Goal: Use online tool/utility: Utilize a website feature to perform a specific function

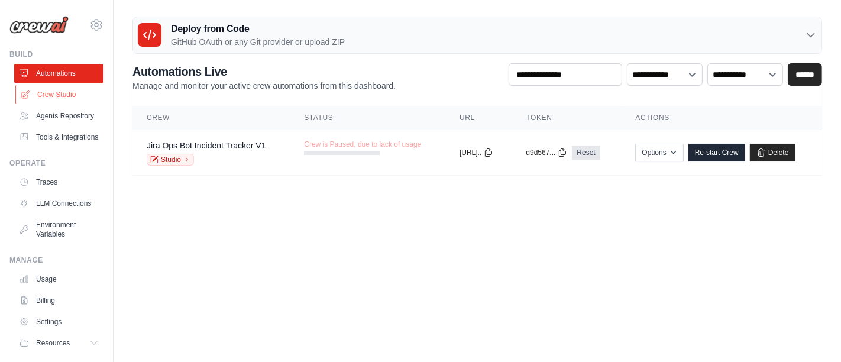
click at [64, 93] on link "Crew Studio" at bounding box center [59, 94] width 89 height 19
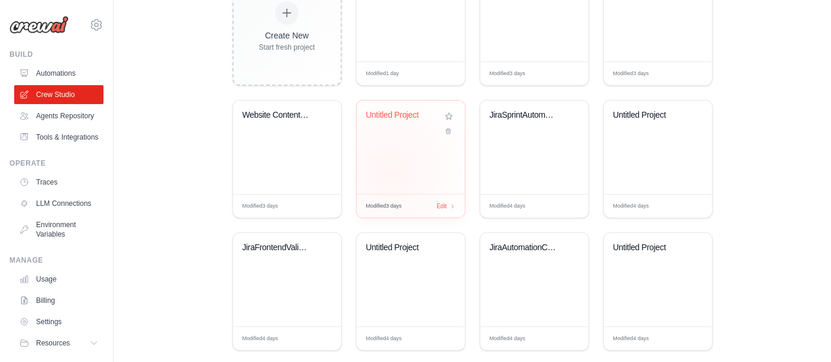
scroll to position [379, 0]
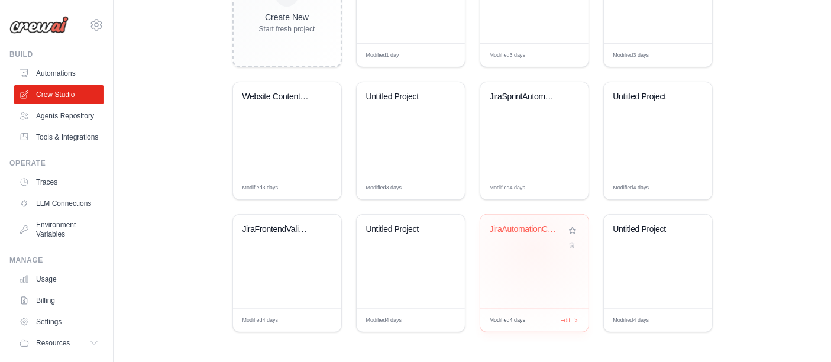
click at [534, 249] on div "JiraAutomationCrew" at bounding box center [534, 261] width 108 height 93
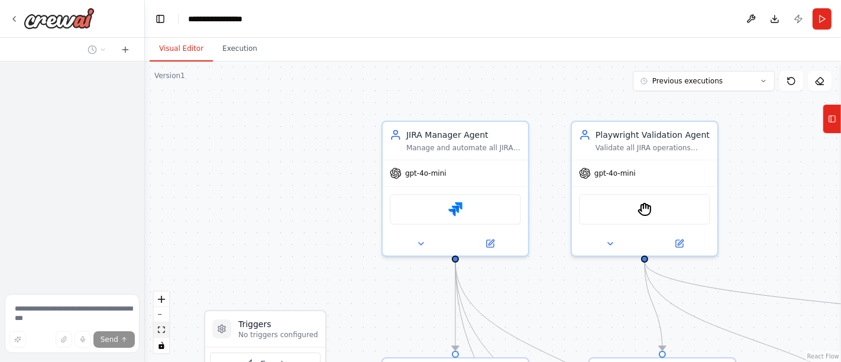
click at [163, 333] on icon "fit view" at bounding box center [161, 330] width 7 height 7
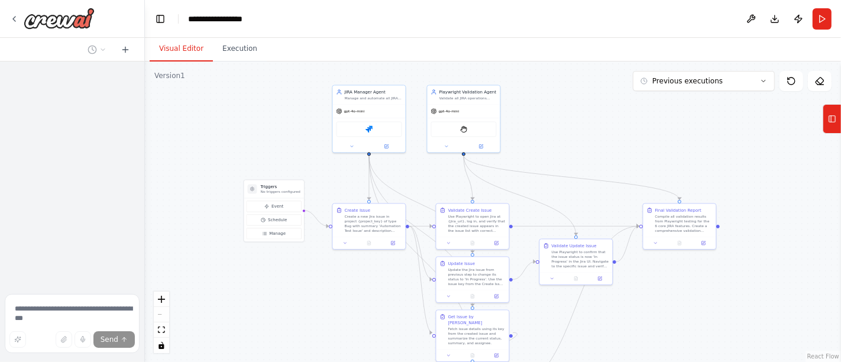
drag, startPoint x: 289, startPoint y: 108, endPoint x: 274, endPoint y: 143, distance: 37.9
click at [274, 143] on div ".deletable-edge-delete-btn { width: 20px; height: 20px; border: 0px solid #ffff…" at bounding box center [493, 212] width 696 height 301
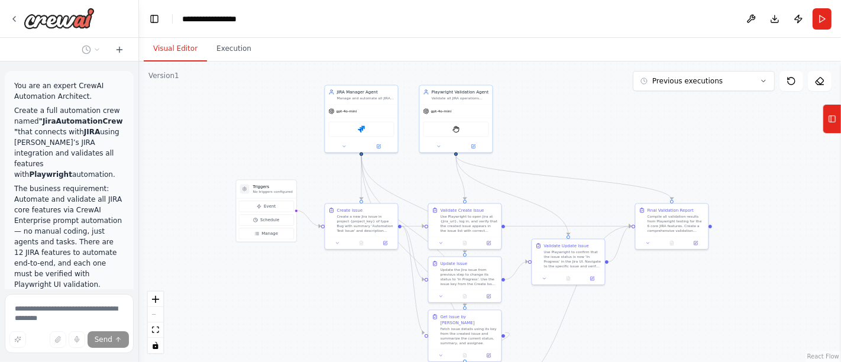
drag, startPoint x: 140, startPoint y: 125, endPoint x: 139, endPoint y: 68, distance: 57.4
click at [139, 68] on div "You are an expert CrewAI Automation Architect. Create a full automation crew na…" at bounding box center [420, 181] width 841 height 362
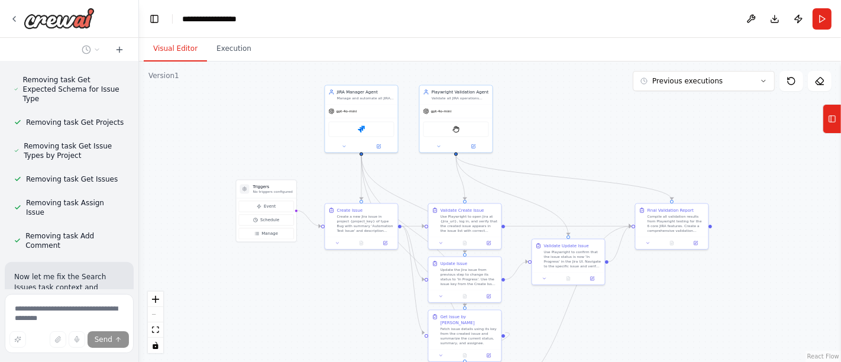
scroll to position [4798, 0]
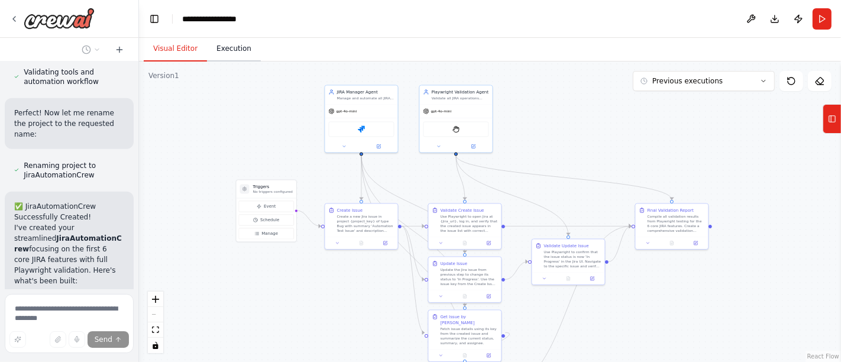
click at [234, 53] on button "Execution" at bounding box center [234, 49] width 54 height 25
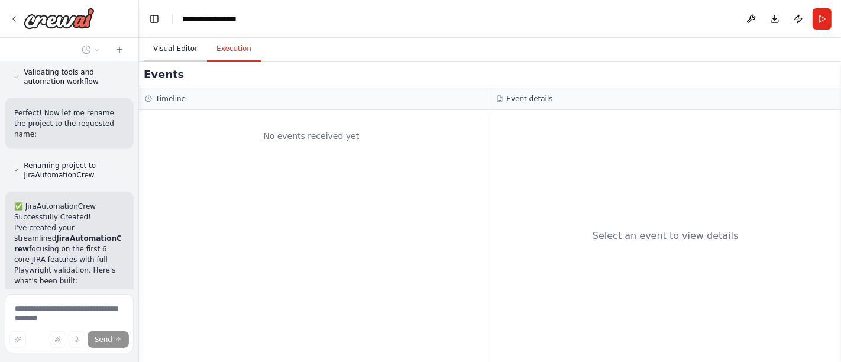
click at [168, 47] on button "Visual Editor" at bounding box center [175, 49] width 63 height 25
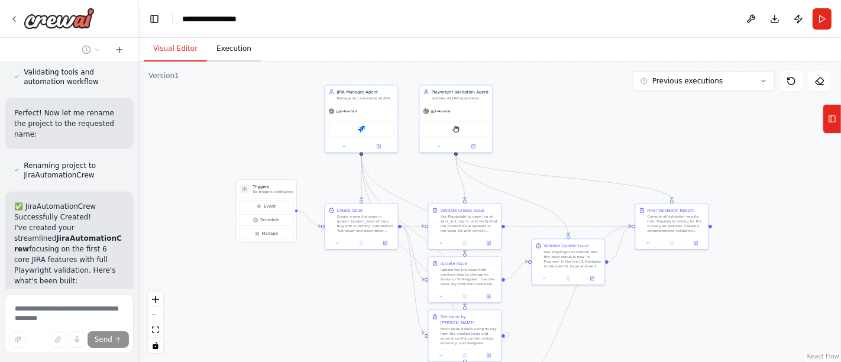
click at [229, 48] on button "Execution" at bounding box center [234, 49] width 54 height 25
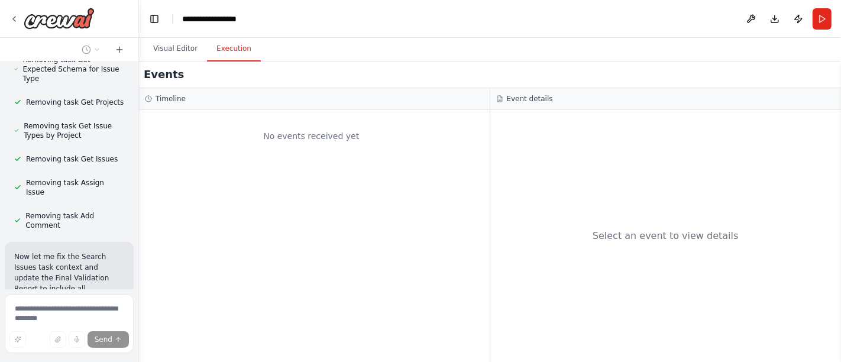
scroll to position [4360, 0]
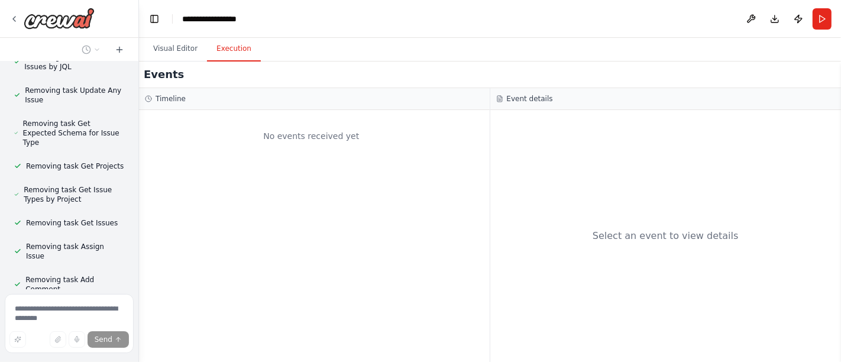
click at [161, 62] on div "Events" at bounding box center [490, 75] width 702 height 27
click at [168, 53] on button "Visual Editor" at bounding box center [175, 49] width 63 height 25
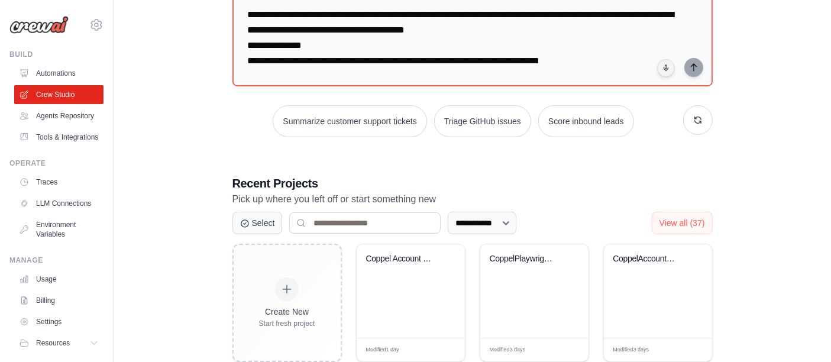
scroll to position [197, 0]
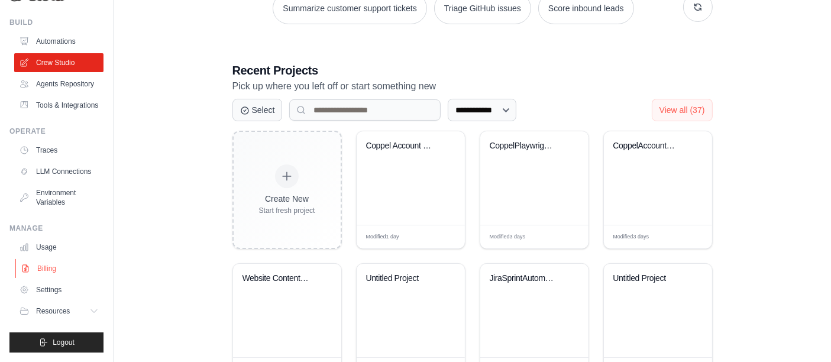
scroll to position [59, 0]
click at [74, 345] on button "Logout" at bounding box center [56, 342] width 94 height 20
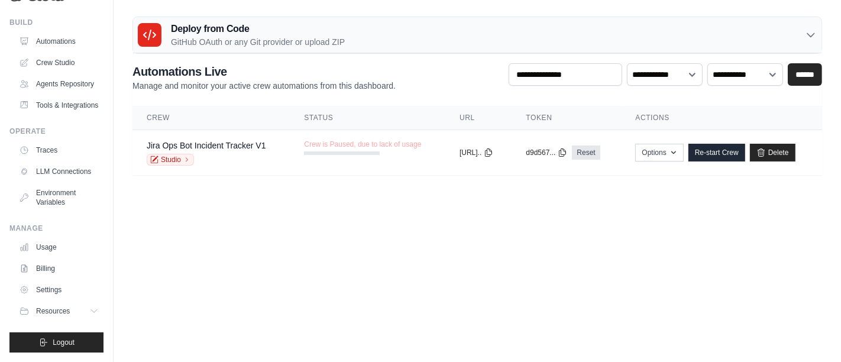
scroll to position [59, 0]
click at [66, 337] on button "Logout" at bounding box center [56, 342] width 94 height 20
